Goal: Communication & Community: Participate in discussion

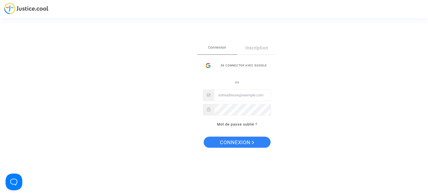
type input "claire.fournier37@gmail.com"
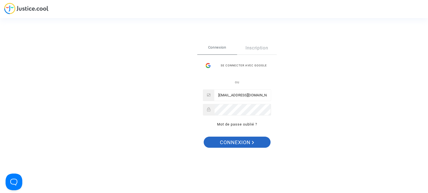
click at [246, 145] on span "Connexion" at bounding box center [237, 143] width 34 height 12
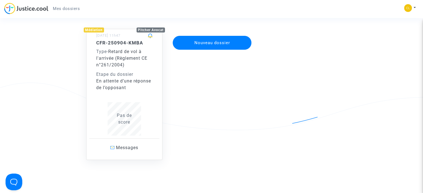
scroll to position [84, 0]
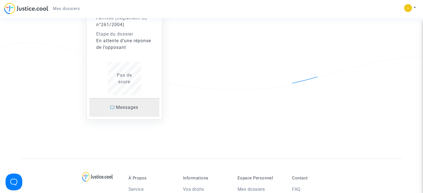
click at [121, 99] on link "Messages" at bounding box center [124, 107] width 70 height 19
